Goal: Find specific page/section: Find specific page/section

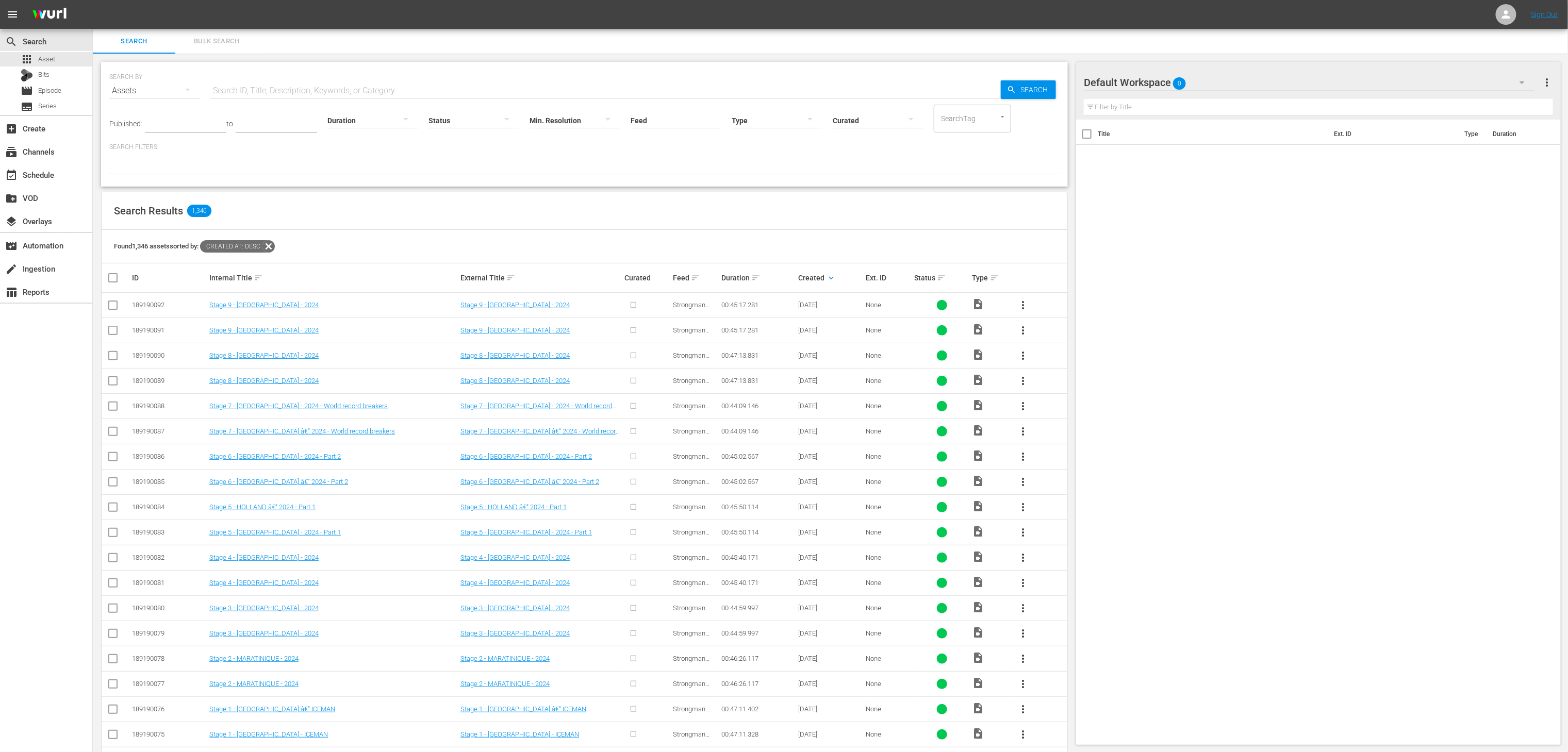
scroll to position [17, 0]
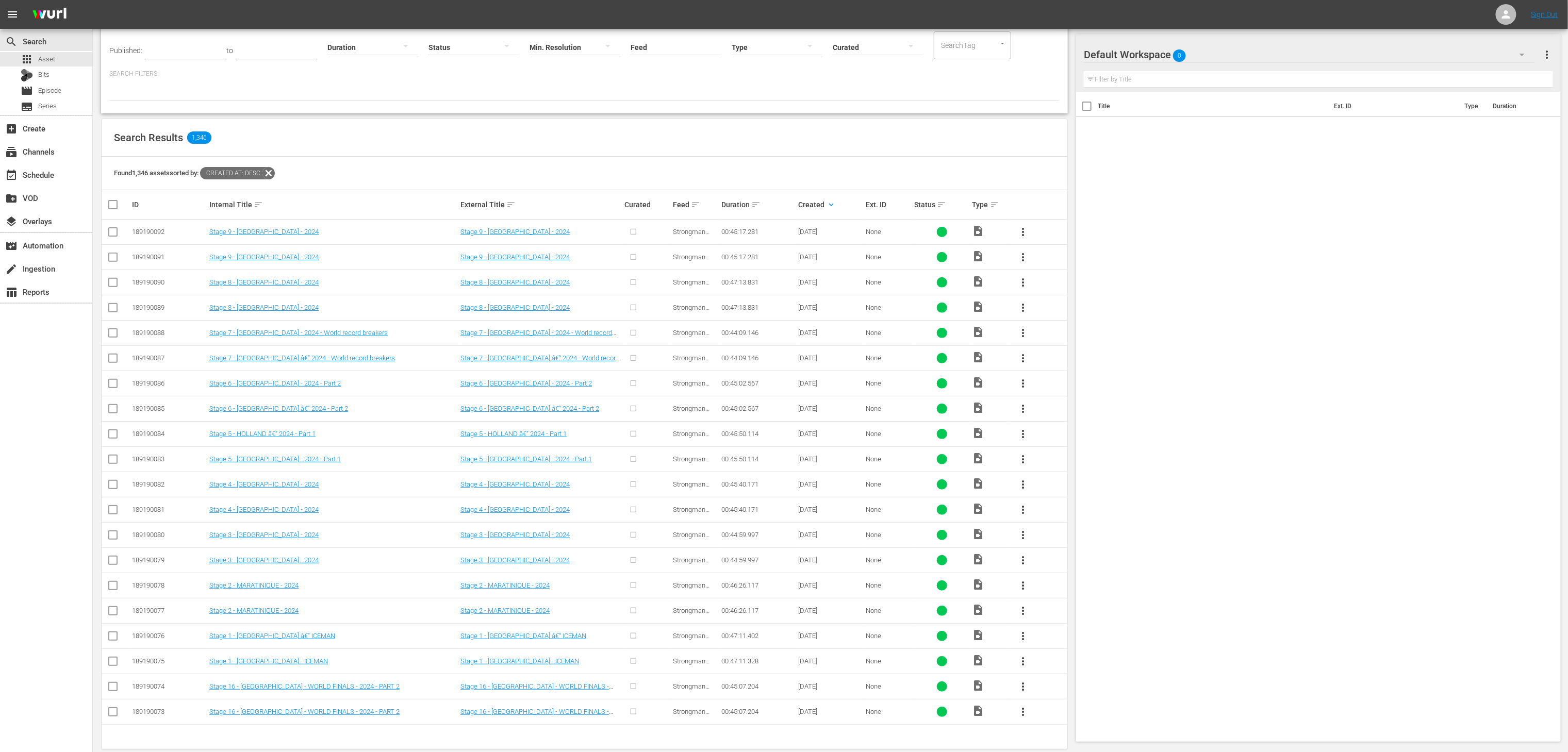
scroll to position [75, 0]
click at [301, 411] on link "Stage 6 - [GEOGRAPHIC_DATA] â€“ 2024 - Part 2" at bounding box center [279, 406] width 139 height 8
